Goal: Task Accomplishment & Management: Use online tool/utility

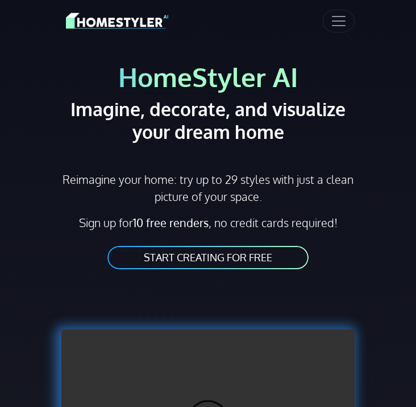
scroll to position [6, 0]
click at [153, 252] on link "START CREATING FOR FREE" at bounding box center [208, 257] width 204 height 26
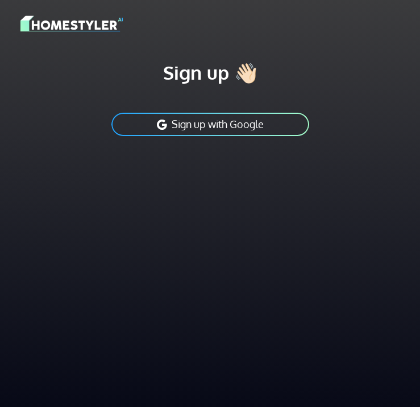
click at [169, 130] on button "Sign up with Google" at bounding box center [210, 124] width 200 height 26
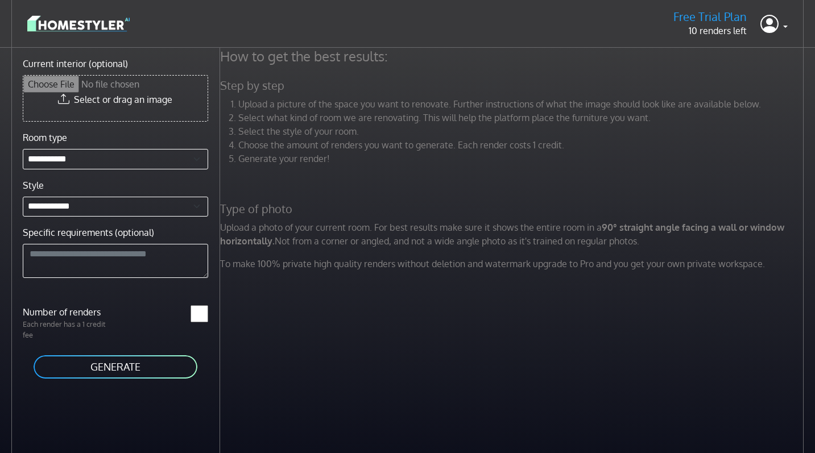
click at [146, 98] on input "Current interior (optional)" at bounding box center [115, 98] width 184 height 45
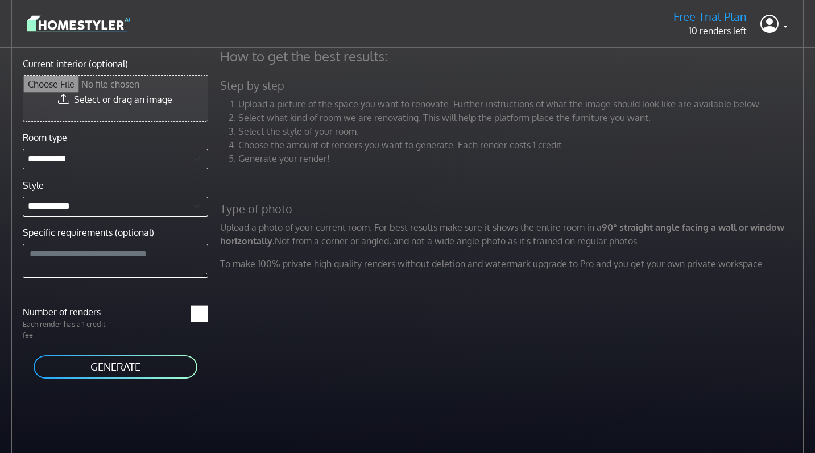
type input "**********"
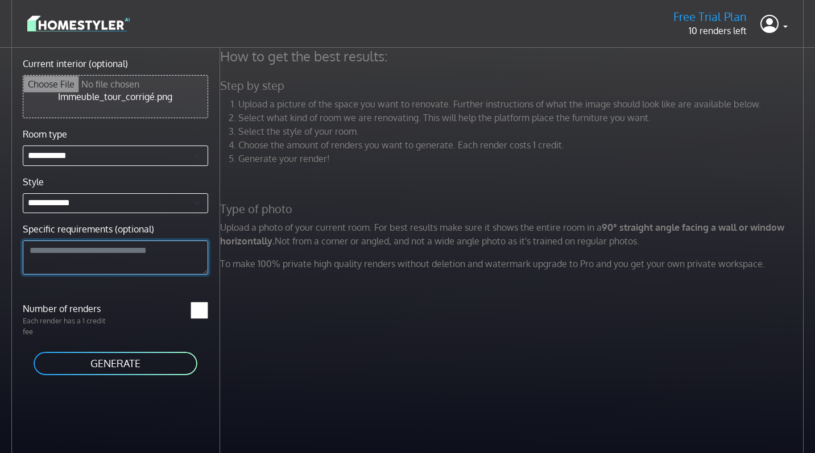
click at [175, 254] on textarea "Specific requirements (optional)" at bounding box center [115, 257] width 185 height 34
